Goal: Find specific page/section: Find specific page/section

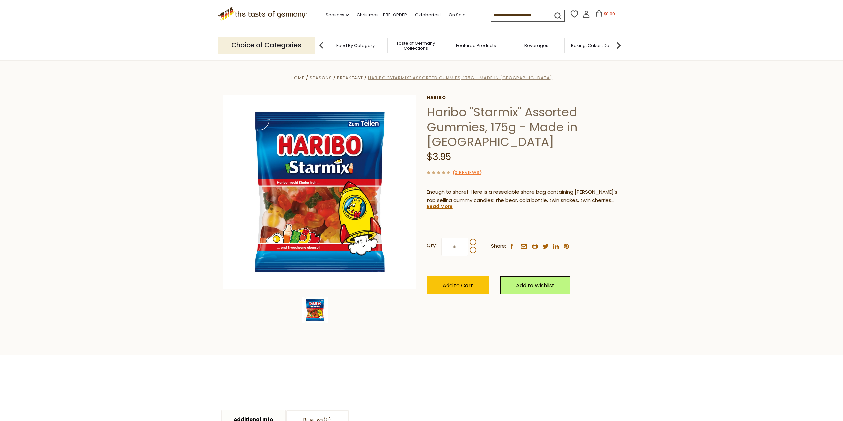
click at [404, 77] on span "Haribo "Starmix" Assorted Gummies, 175g - Made in Germany" at bounding box center [460, 78] width 184 height 6
drag, startPoint x: 430, startPoint y: 116, endPoint x: 518, endPoint y: 115, distance: 87.2
click at [518, 115] on h1 "Haribo "Starmix" Assorted Gummies, 175g - Made in Germany" at bounding box center [524, 127] width 194 height 45
click at [522, 114] on h1 "Haribo "Starmix" Assorted Gummies, 175g - Made in Germany" at bounding box center [524, 127] width 194 height 45
drag, startPoint x: 523, startPoint y: 112, endPoint x: 430, endPoint y: 117, distance: 92.9
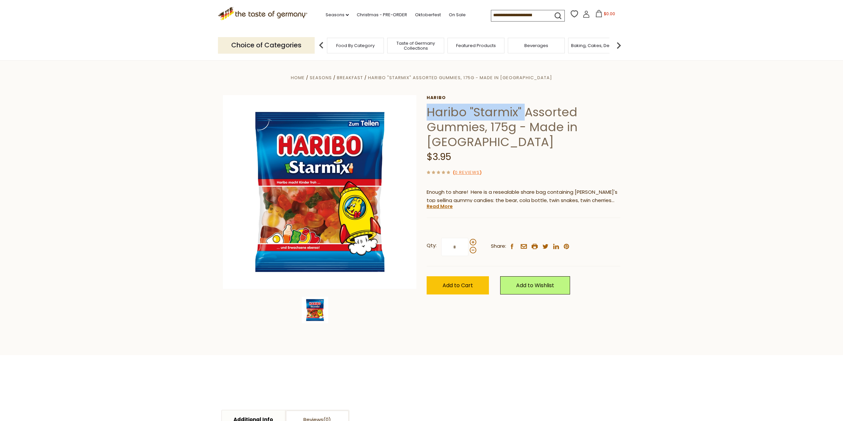
click at [430, 117] on h1 "Haribo "Starmix" Assorted Gummies, 175g - Made in Germany" at bounding box center [524, 127] width 194 height 45
copy h1 "Haribo "Starmix""
click at [499, 16] on input at bounding box center [519, 14] width 56 height 9
paste input "**********"
type input "**********"
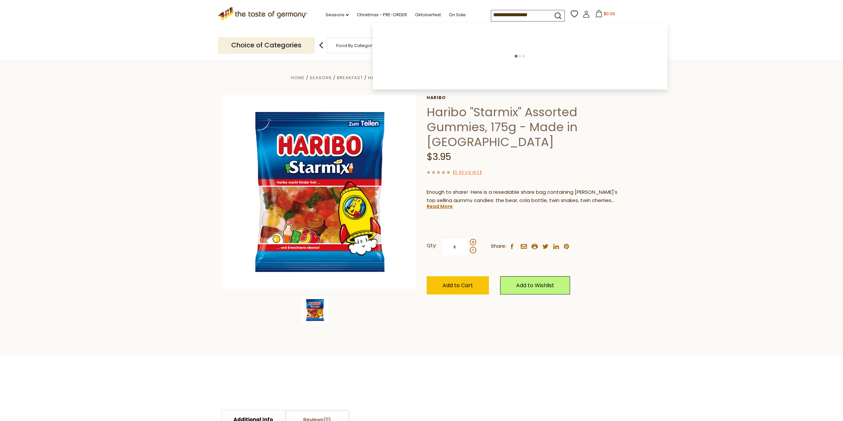
click at [556, 13] on icon "submit" at bounding box center [558, 15] width 9 height 9
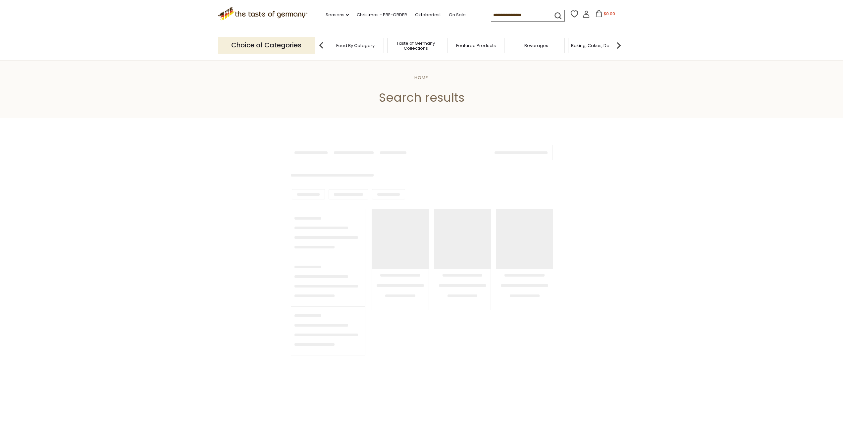
type input "**********"
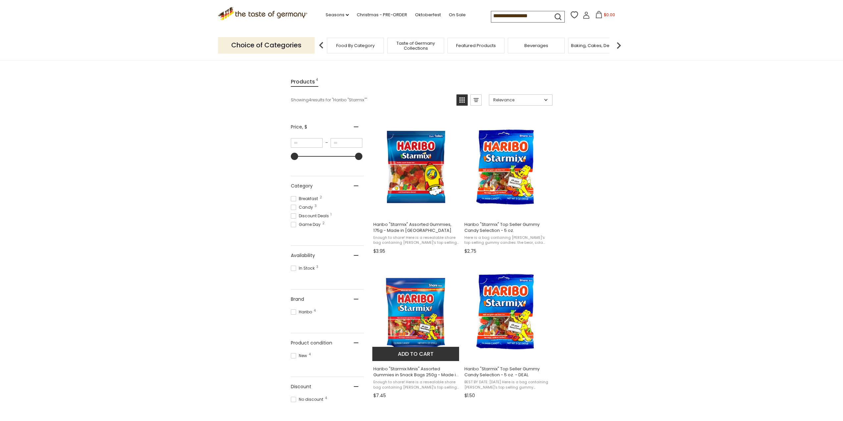
scroll to position [66, 0]
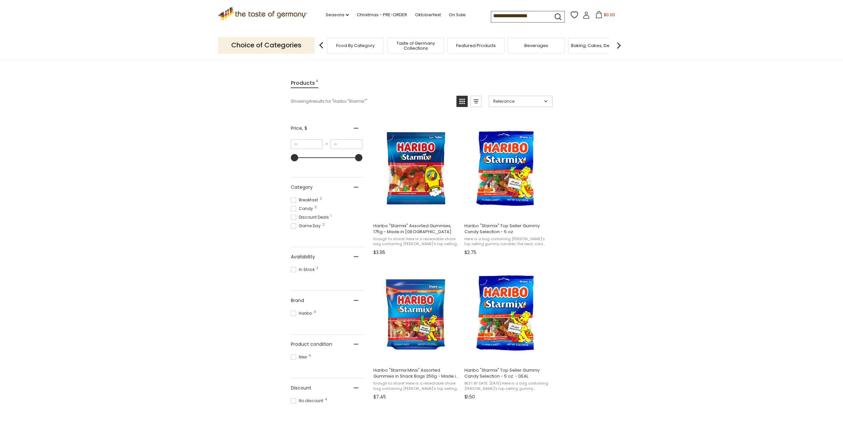
click at [277, 16] on icon at bounding box center [263, 12] width 90 height 11
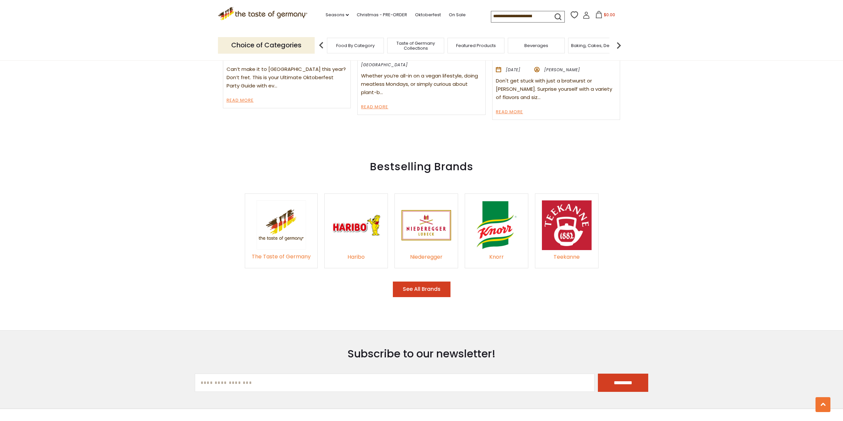
scroll to position [994, 0]
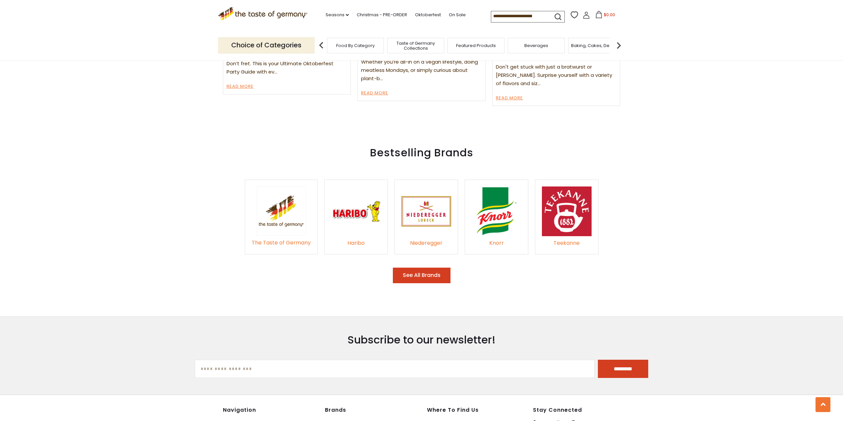
click at [445, 273] on div "Bestselling Brands The Taste of Germany [GEOGRAPHIC_DATA] Niederegger [PERSON_N…" at bounding box center [421, 216] width 843 height 167
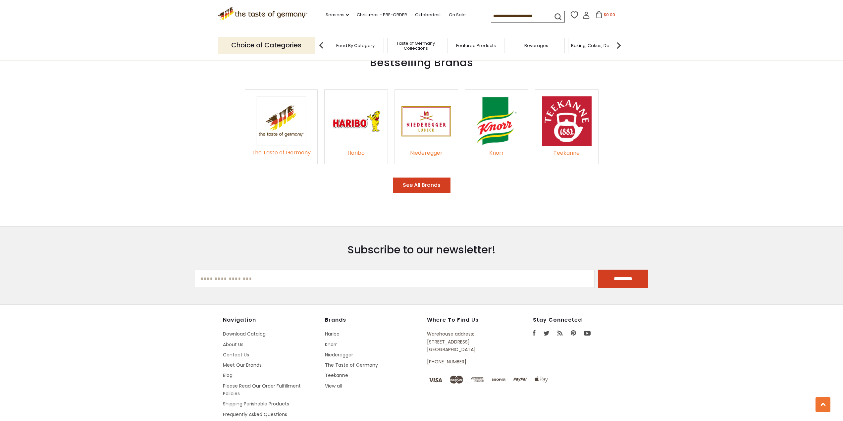
scroll to position [1105, 0]
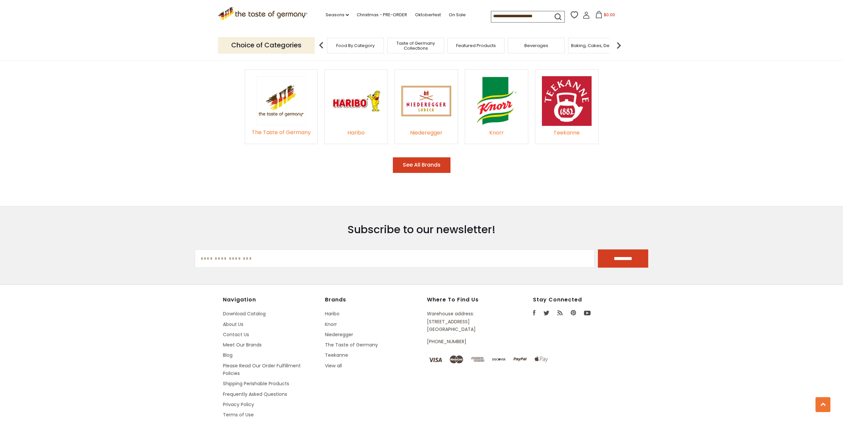
drag, startPoint x: 429, startPoint y: 311, endPoint x: 474, endPoint y: 314, distance: 44.8
click at [474, 314] on p "Warehouse address: [STREET_ADDRESS]" at bounding box center [465, 321] width 76 height 23
click at [472, 316] on p "Warehouse address: [STREET_ADDRESS]" at bounding box center [465, 321] width 76 height 23
drag, startPoint x: 427, startPoint y: 308, endPoint x: 481, endPoint y: 316, distance: 54.6
click at [481, 316] on div "Navigation Download Catalog About Us Contact Us Meet Our Brands Blog Please Rea…" at bounding box center [422, 375] width 398 height 156
